Goal: Task Accomplishment & Management: Use online tool/utility

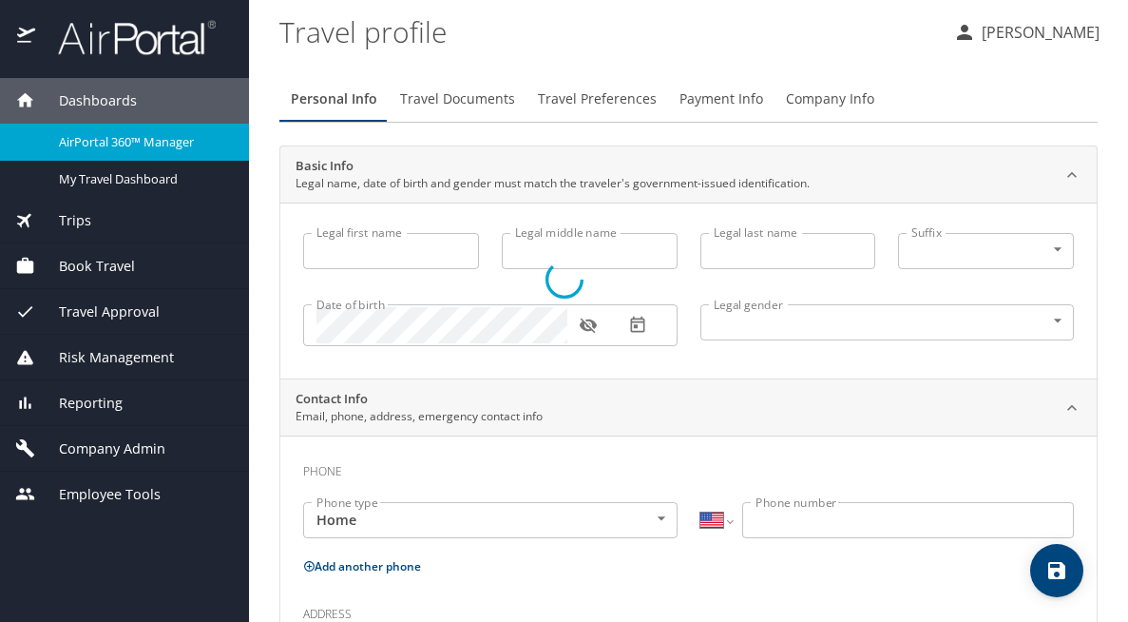
select select "US"
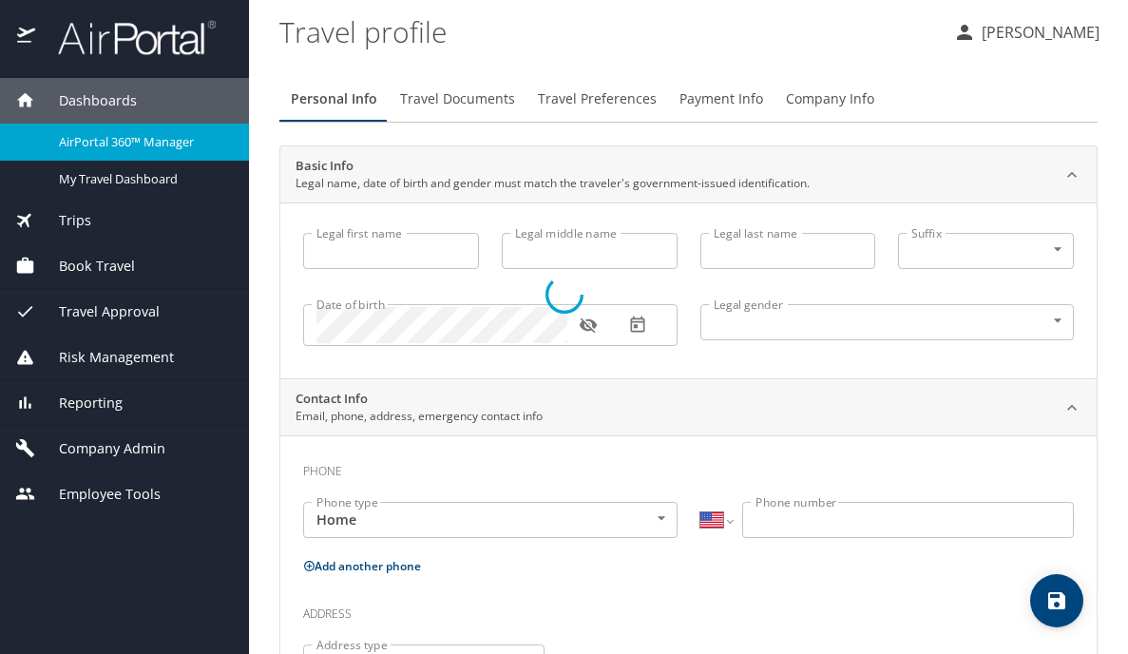
type input "Jennifer"
type input "Patricia Jessie"
type input "Cook"
type input "Undisclosed"
type input "Patricia"
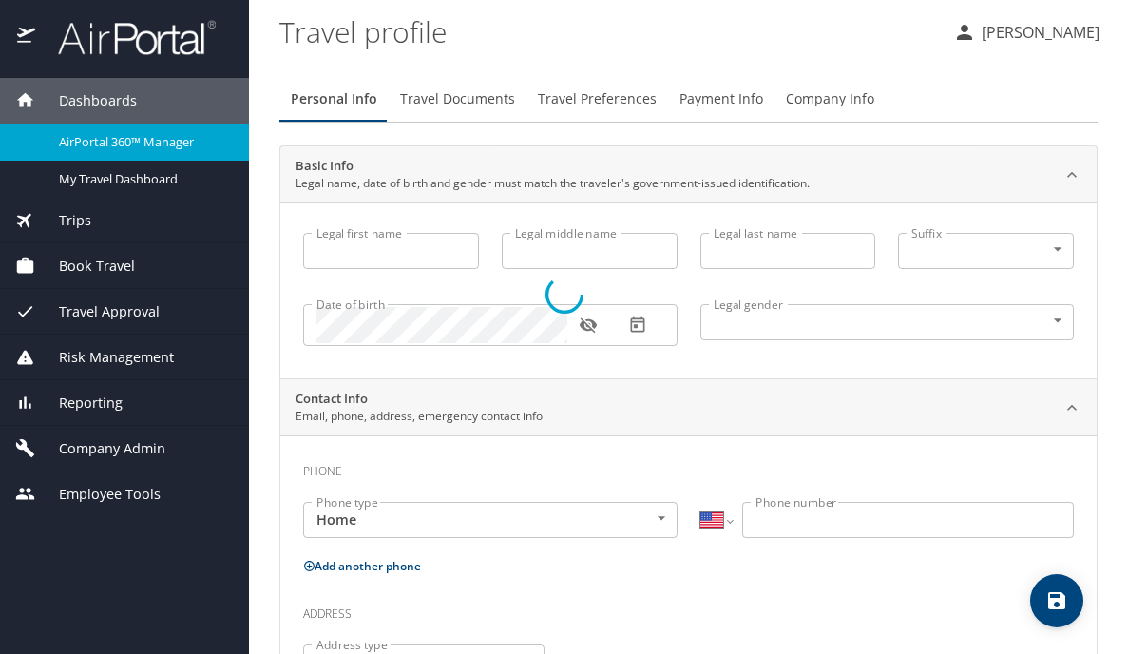
type input "Cook"
type input "(425) 890-1927"
type input "patricia.cook@outlook.com"
select select "US"
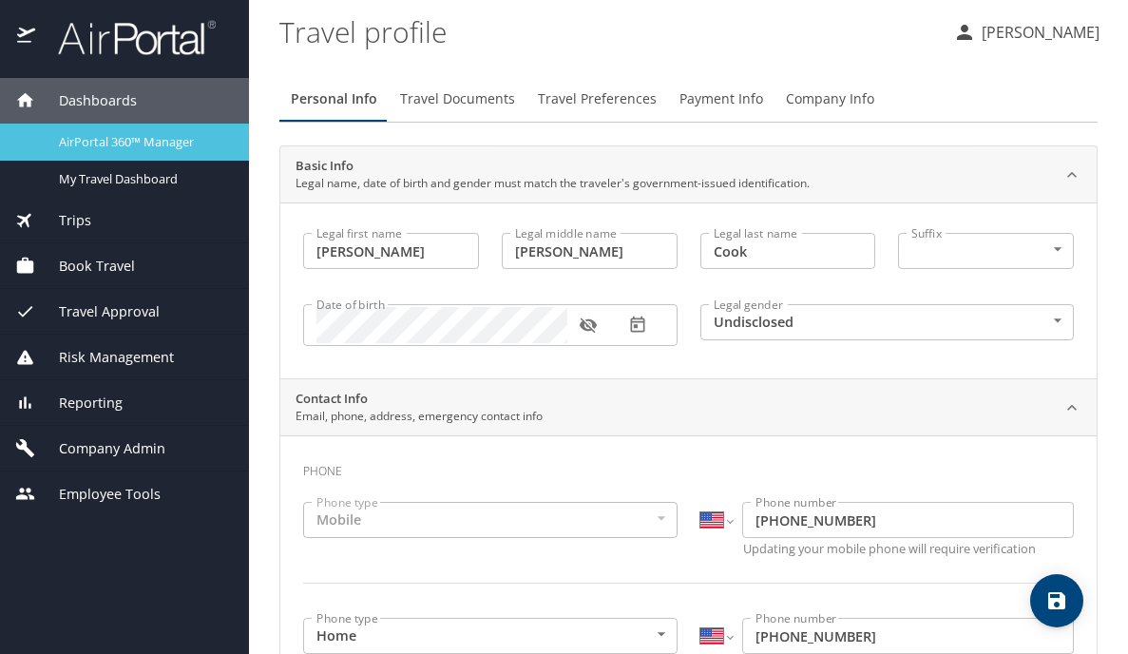
click at [155, 140] on span "AirPortal 360™ Manager" at bounding box center [142, 142] width 167 height 18
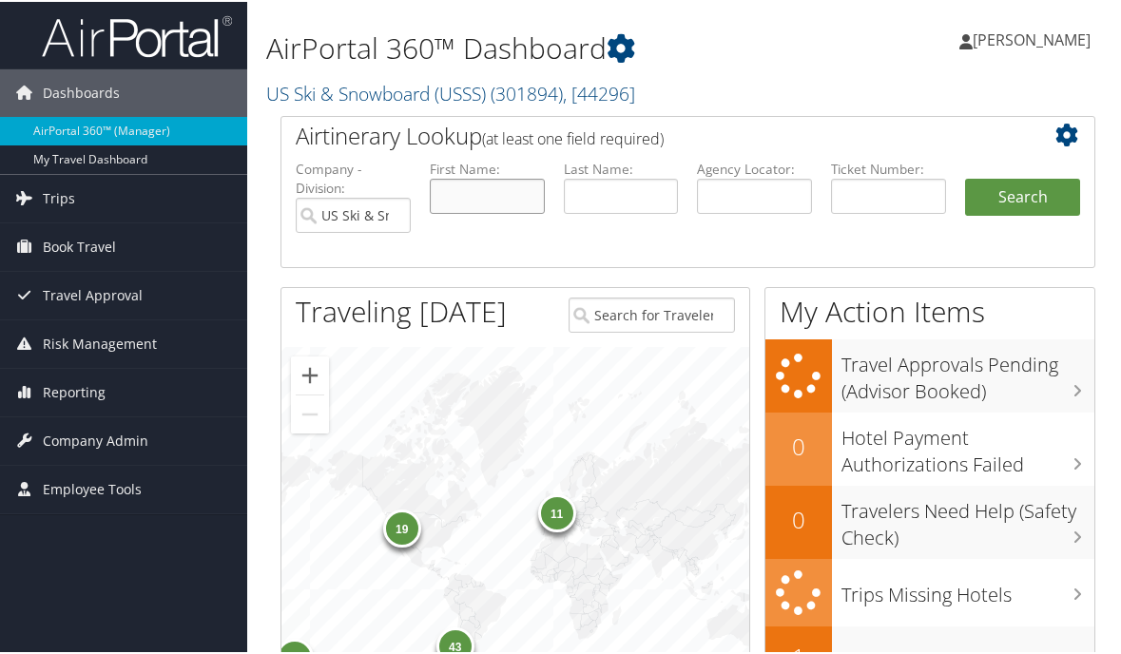
click at [452, 190] on input "text" at bounding box center [487, 194] width 115 height 35
click at [610, 185] on input "text" at bounding box center [621, 194] width 115 height 35
type input "knight"
click at [965, 177] on button "Search" at bounding box center [1022, 196] width 115 height 38
